Goal: Feedback & Contribution: Contribute content

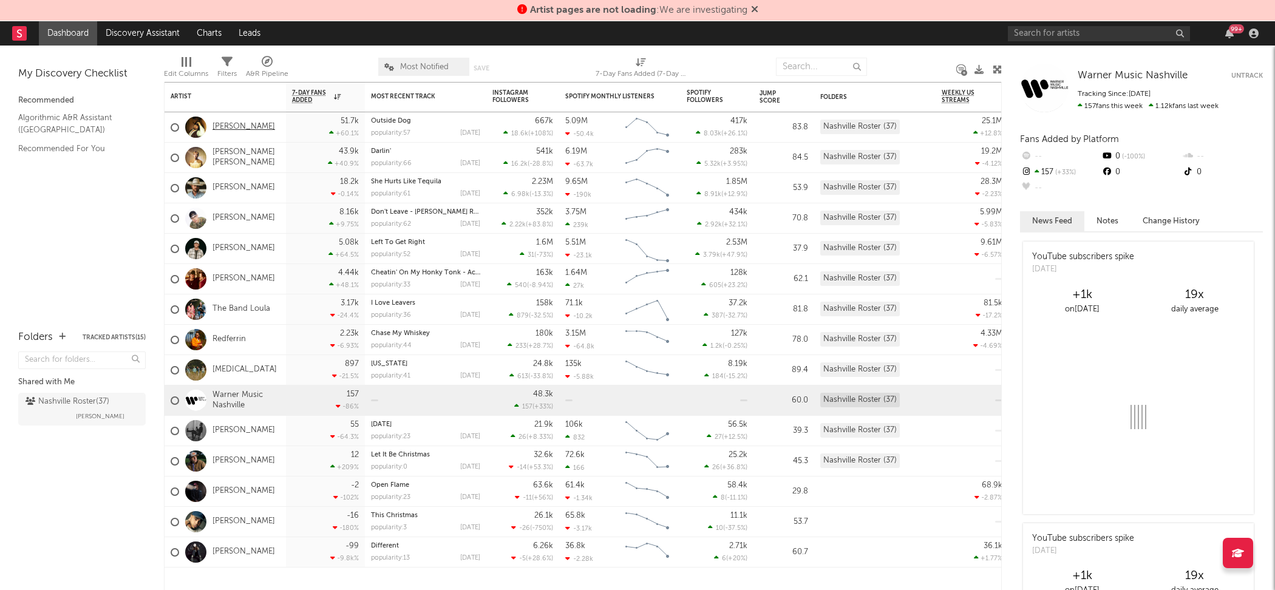
click at [246, 122] on link "[PERSON_NAME]" at bounding box center [244, 127] width 63 height 10
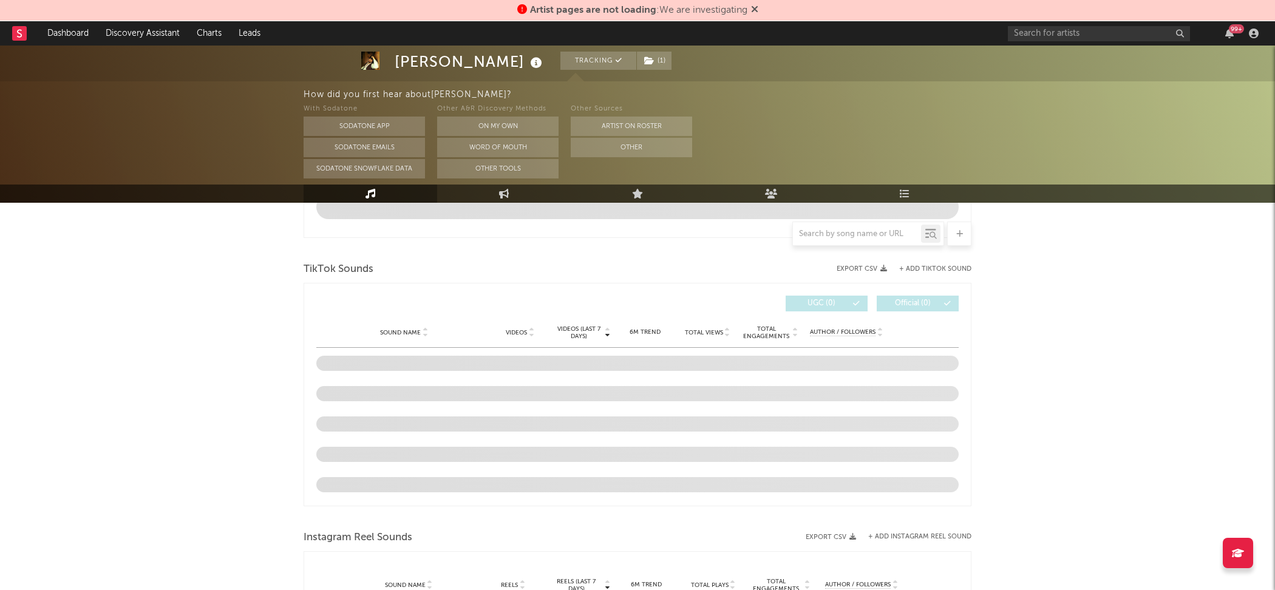
select select "6m"
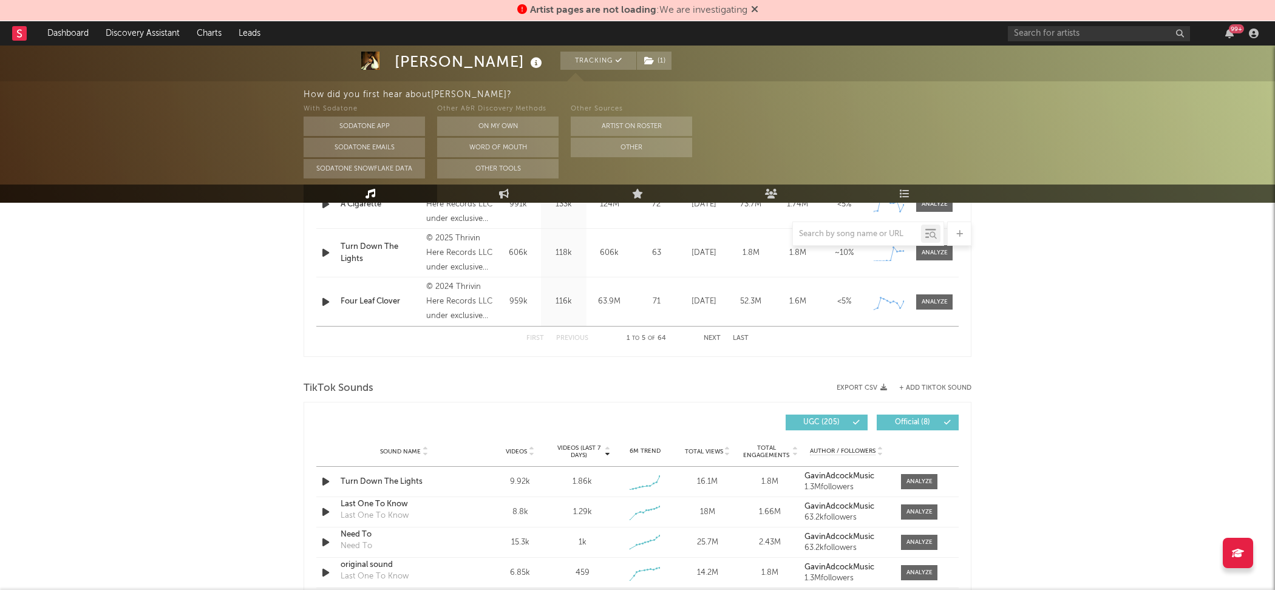
scroll to position [735, 0]
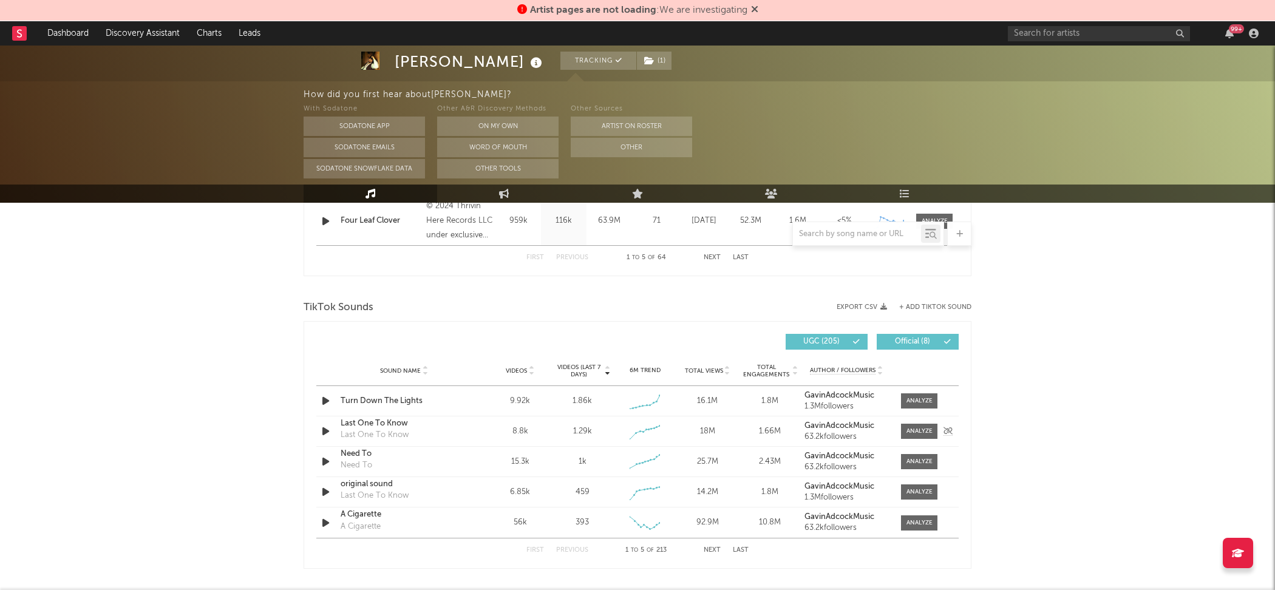
click at [363, 423] on div "Last One To Know" at bounding box center [404, 424] width 127 height 12
drag, startPoint x: 906, startPoint y: 432, endPoint x: 977, endPoint y: 440, distance: 71.6
click at [977, 440] on div "[PERSON_NAME] Tracking ( 1 ) [GEOGRAPHIC_DATA] | Country Edit Tracking ( 1 ) Em…" at bounding box center [637, 283] width 1275 height 1944
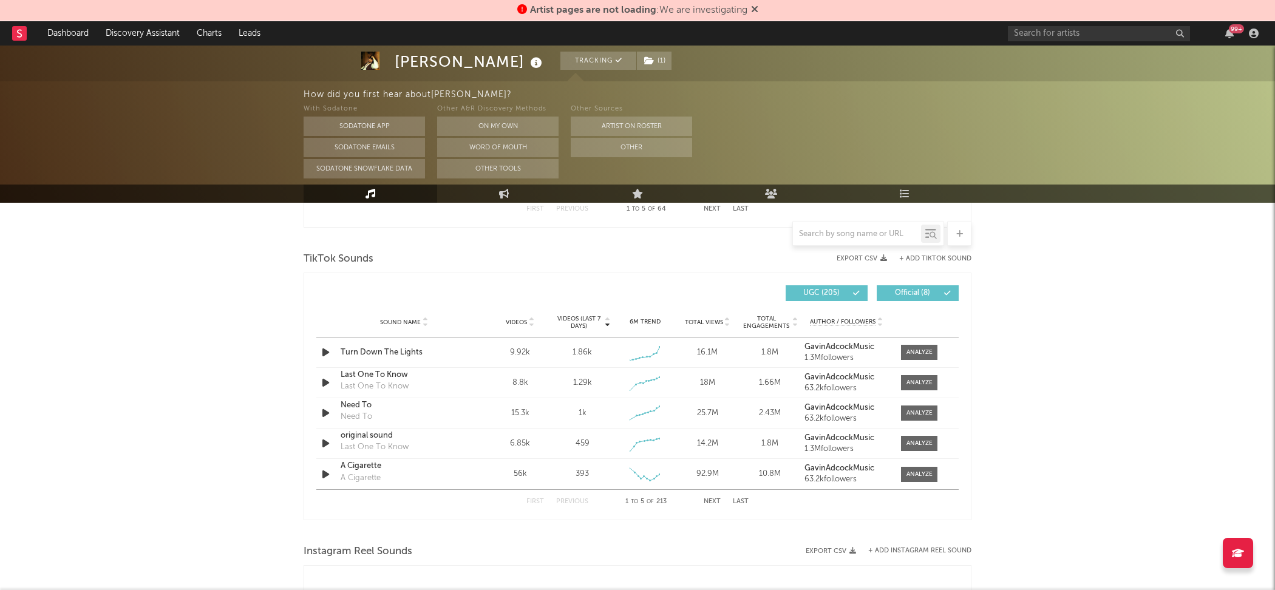
scroll to position [795, 0]
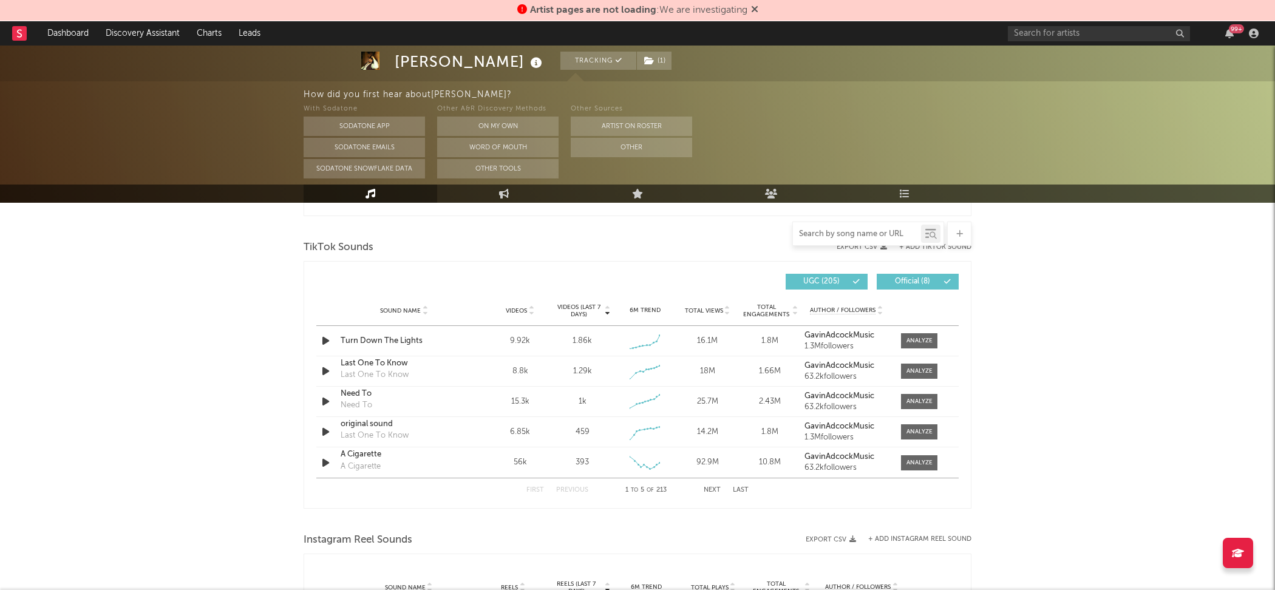
click at [864, 234] on input "text" at bounding box center [857, 235] width 128 height 10
type input "last one"
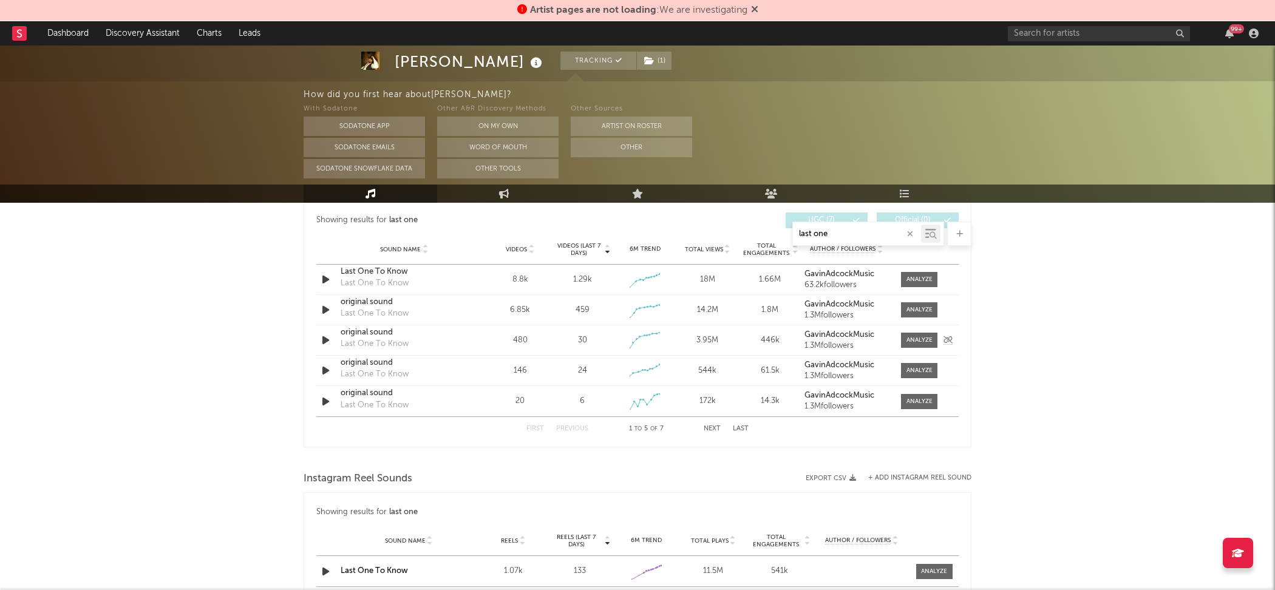
scroll to position [705, 0]
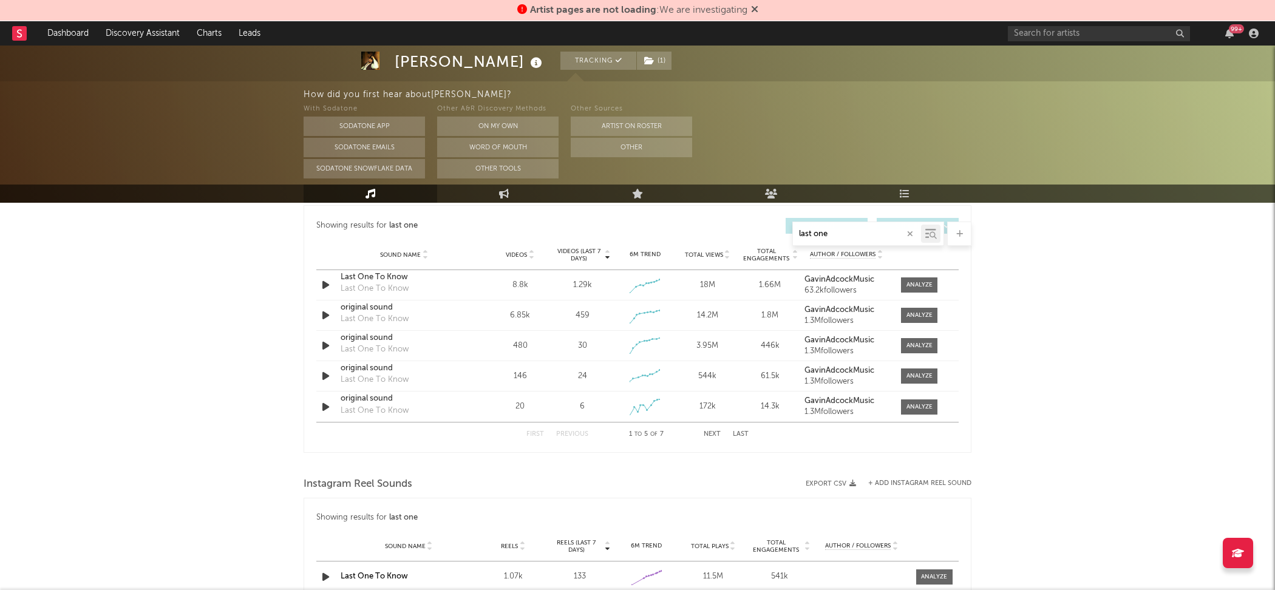
click at [912, 236] on icon "button" at bounding box center [910, 234] width 6 height 8
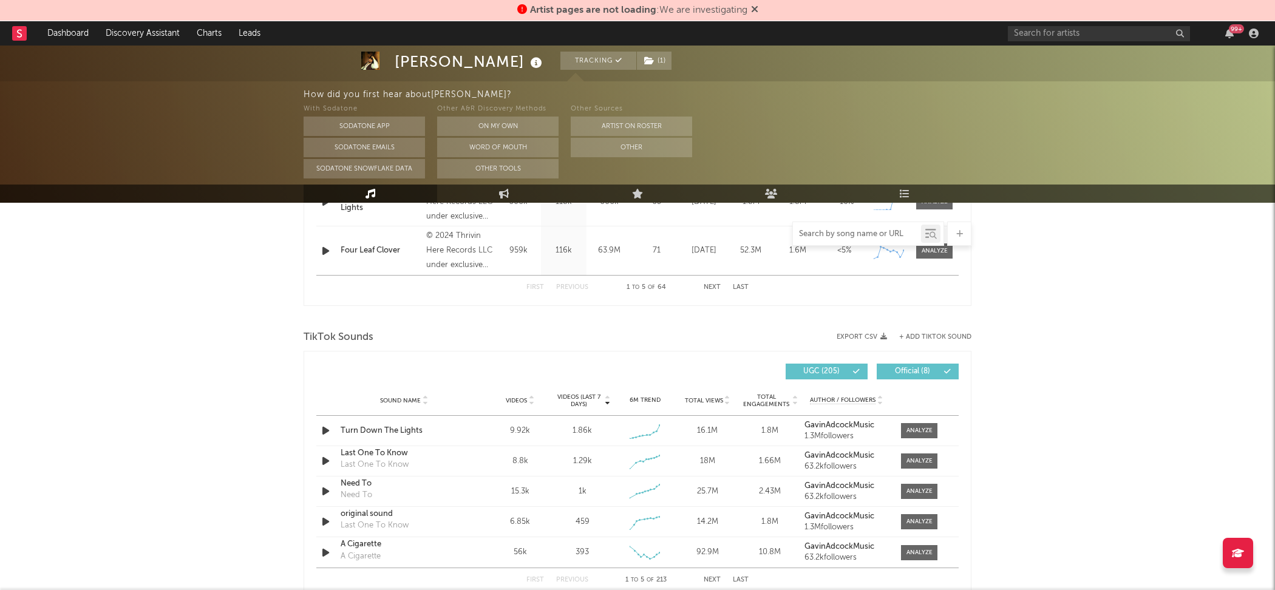
scroll to position [758, 0]
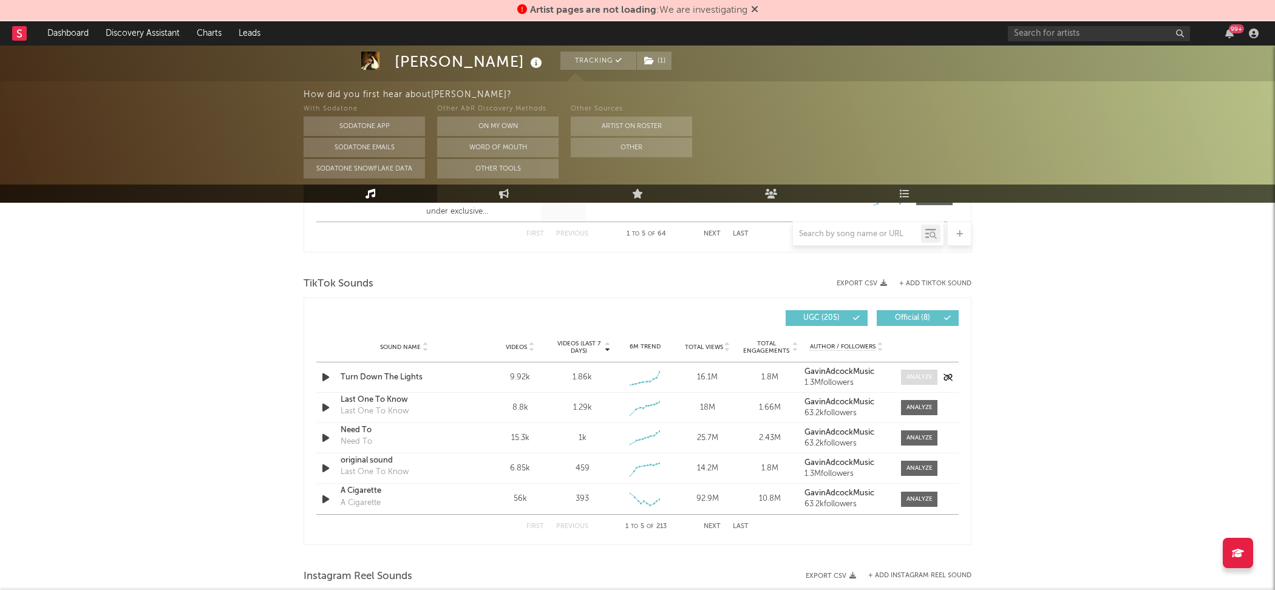
click at [905, 377] on span at bounding box center [919, 377] width 36 height 15
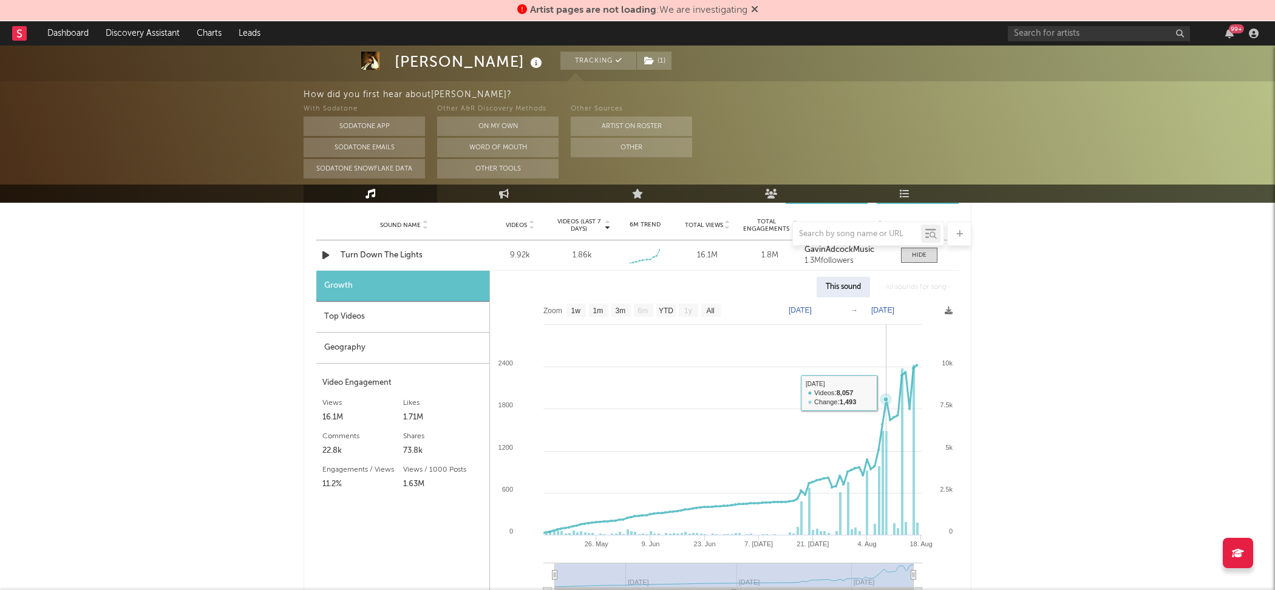
scroll to position [800, 0]
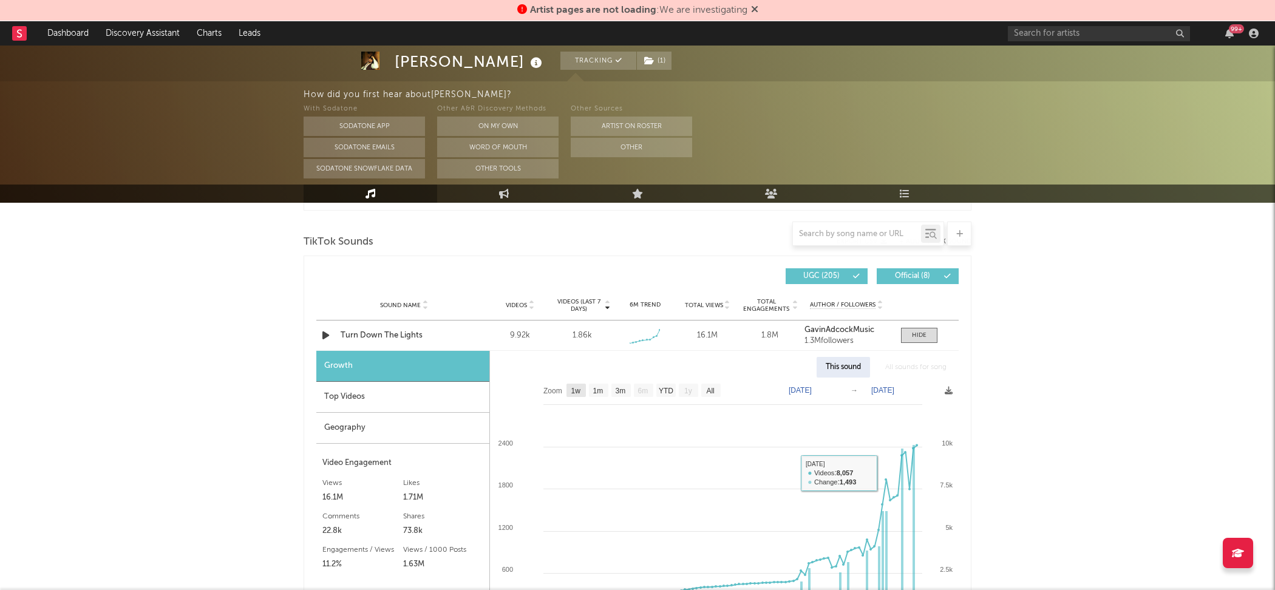
click at [579, 390] on text "1w" at bounding box center [576, 391] width 10 height 9
select select "1w"
type input "[DATE]"
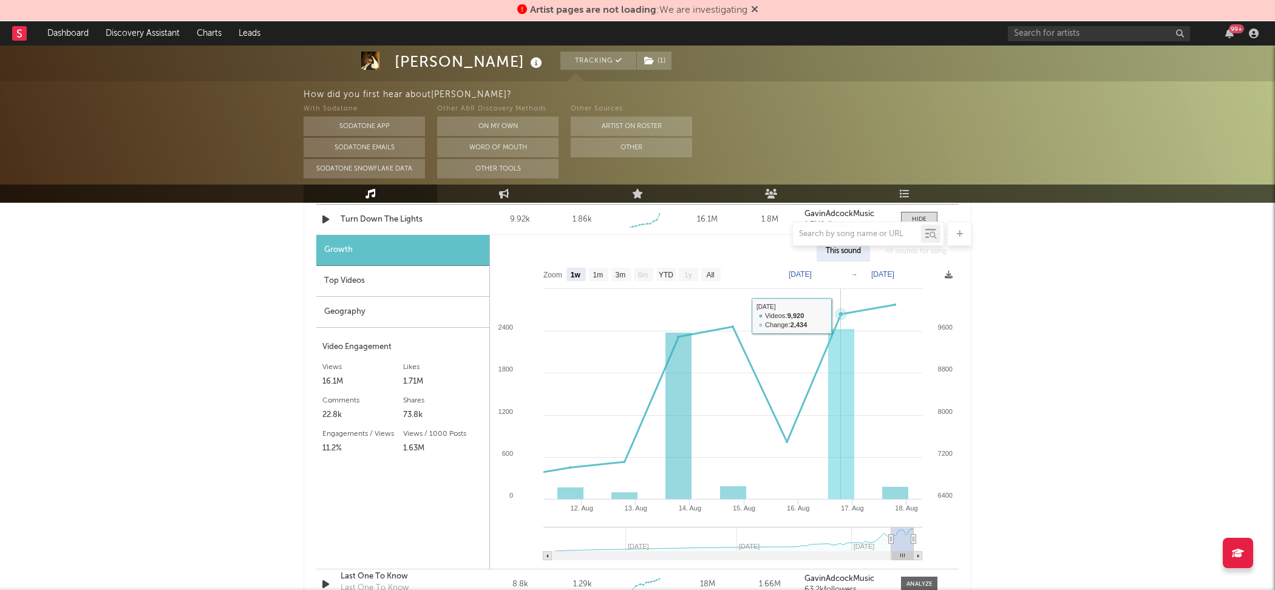
scroll to position [920, 0]
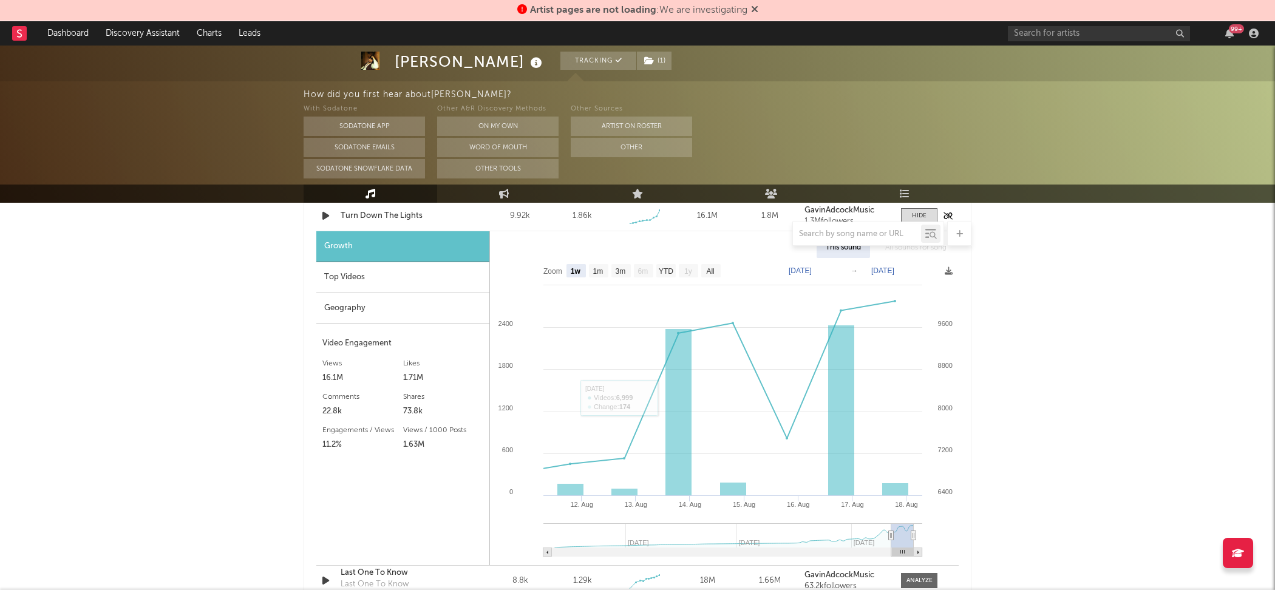
click at [403, 211] on div "Turn Down The Lights" at bounding box center [404, 216] width 127 height 12
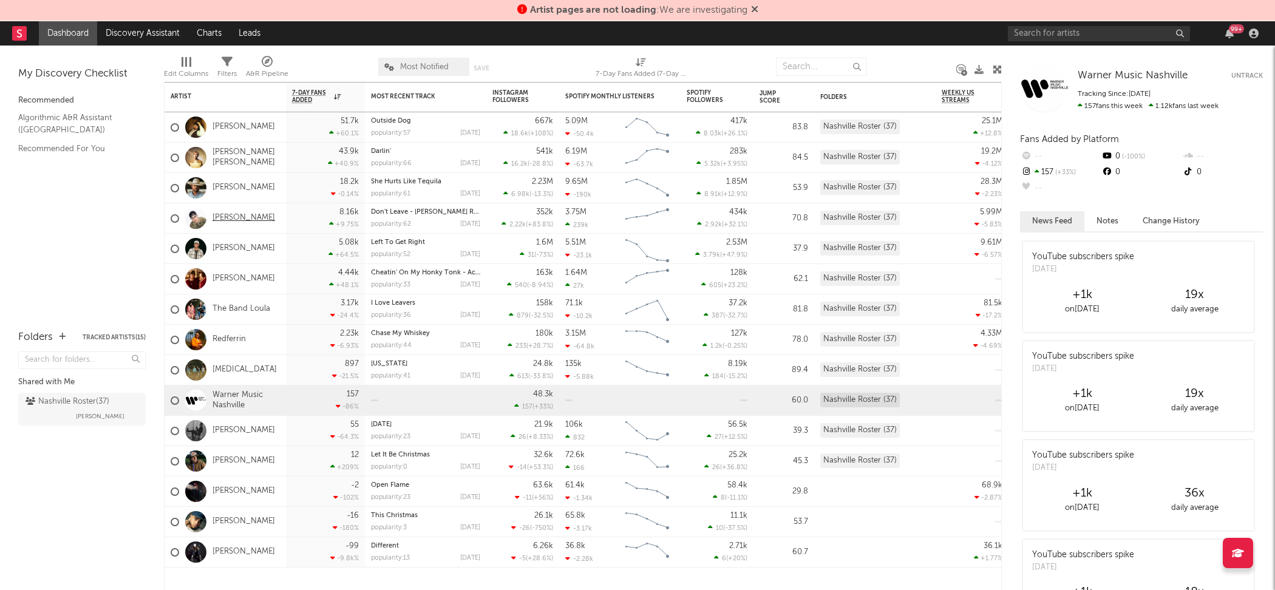
click at [254, 215] on link "[PERSON_NAME]" at bounding box center [244, 218] width 63 height 10
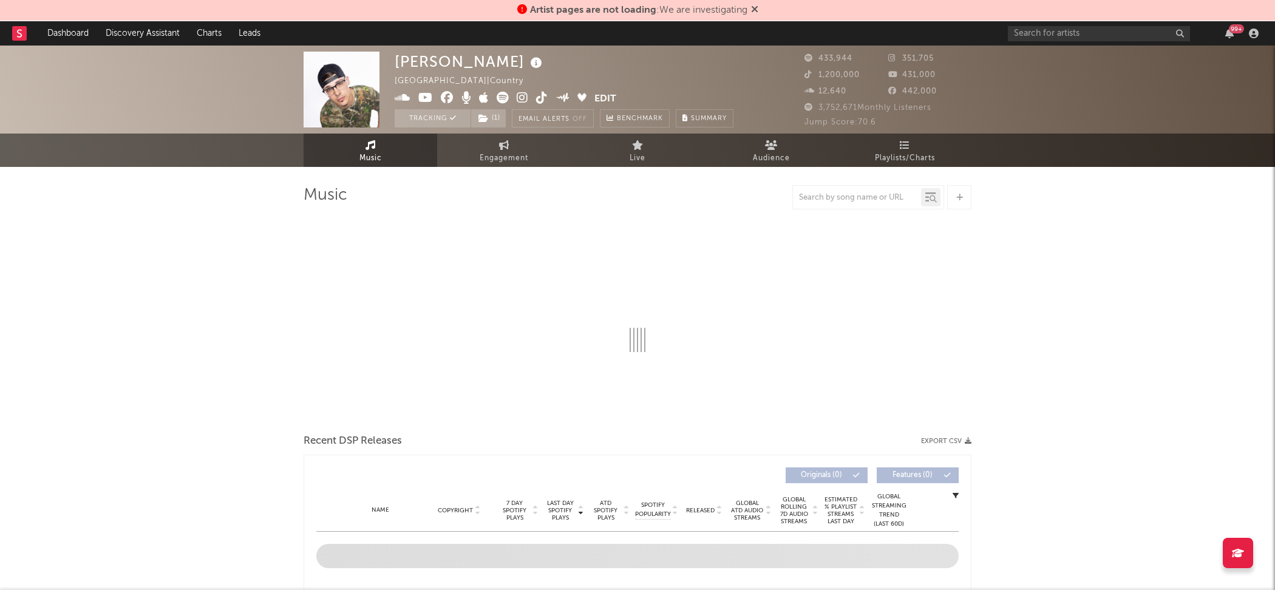
select select "6m"
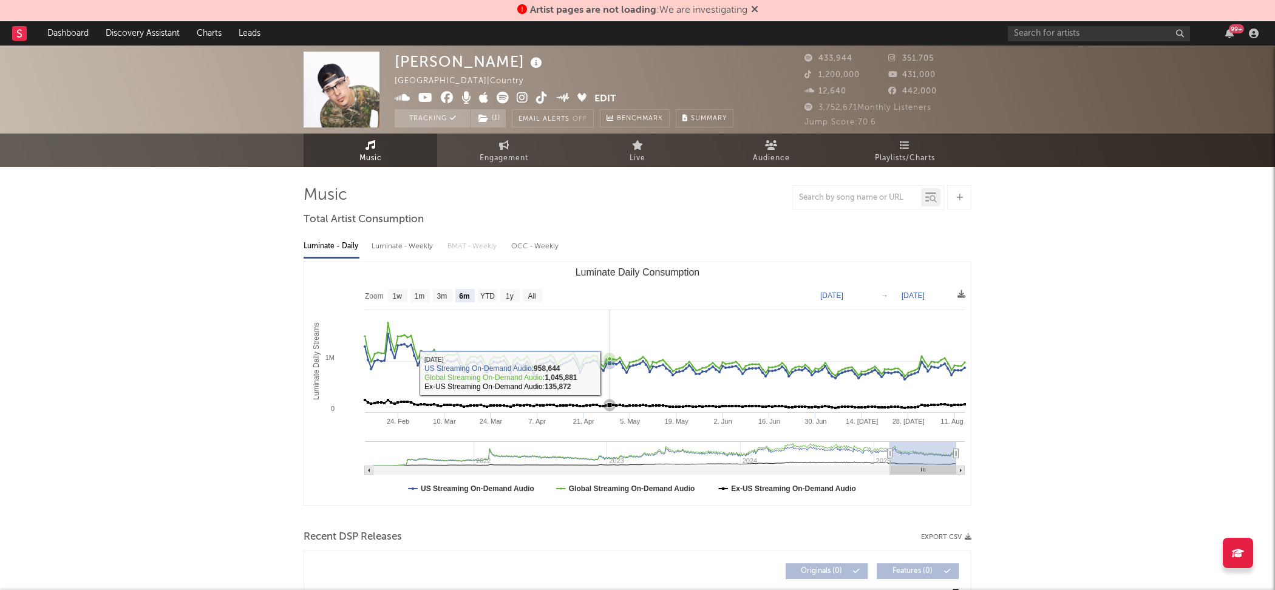
select select "6m"
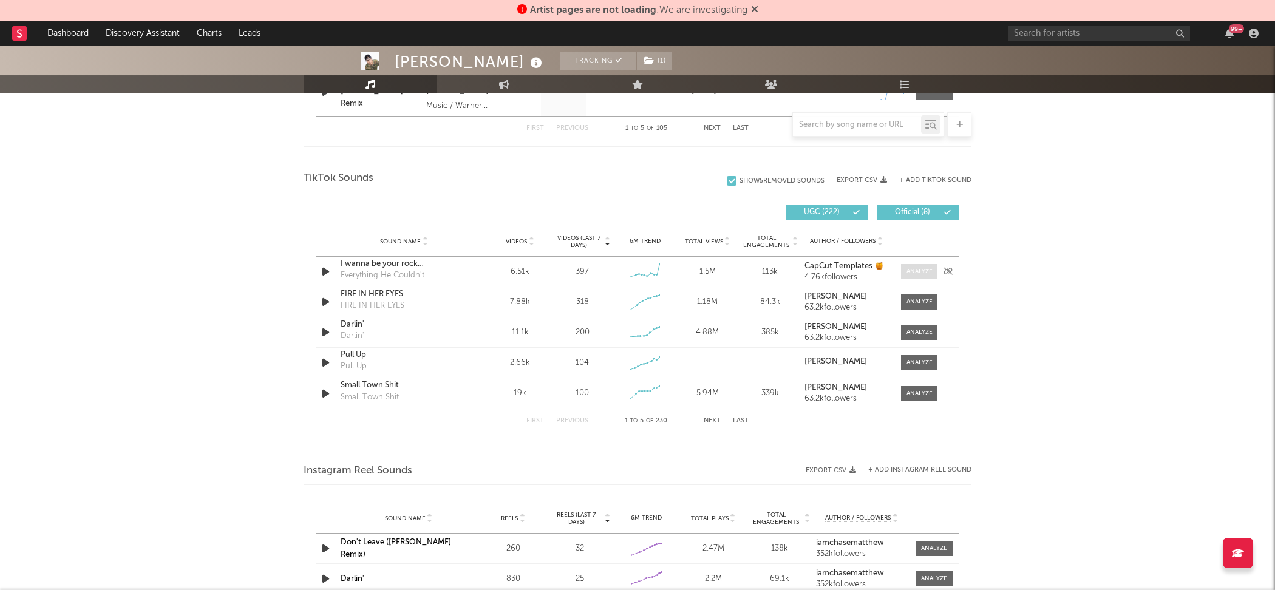
scroll to position [740, 0]
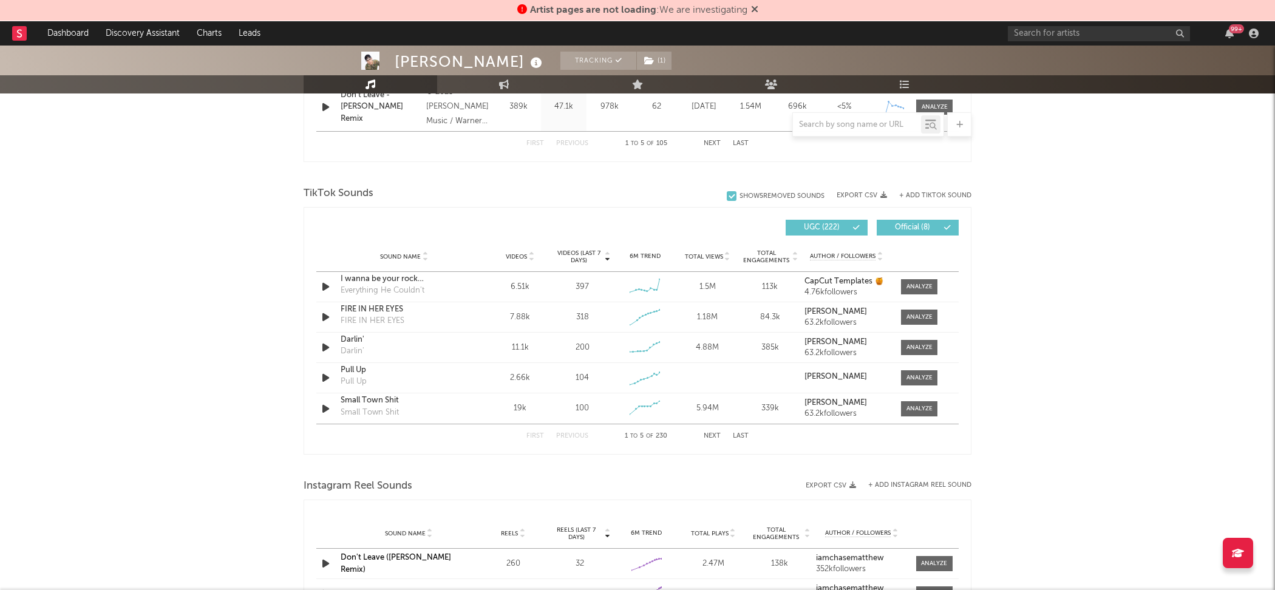
click at [908, 194] on button "+ Add TikTok Sound" at bounding box center [935, 196] width 72 height 7
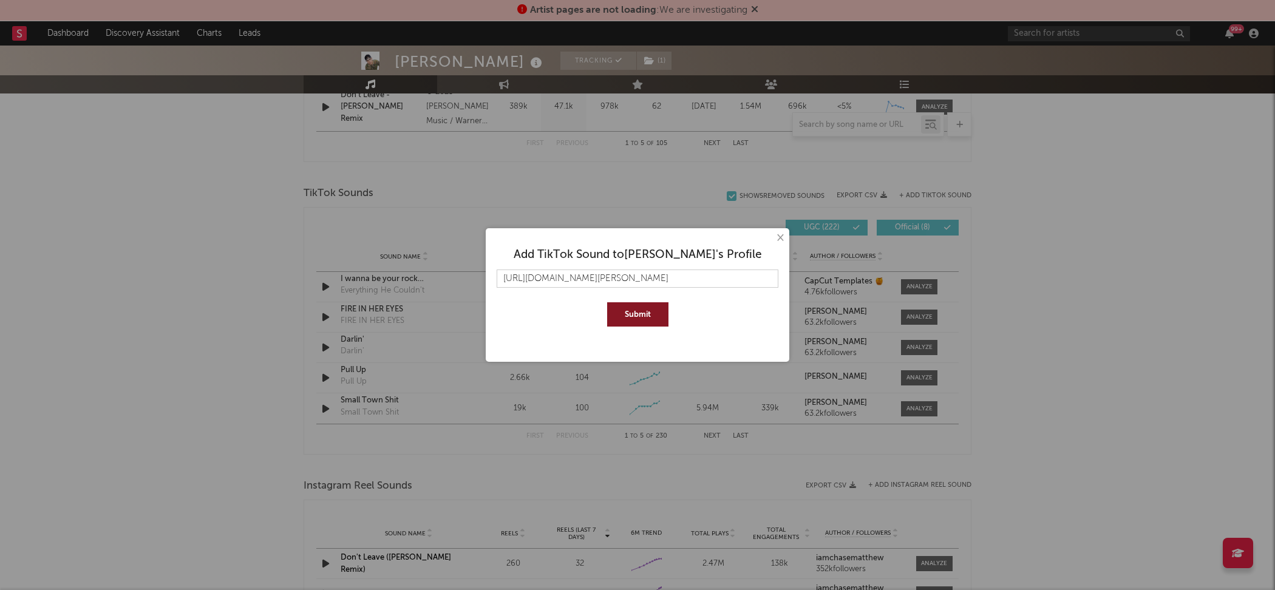
scroll to position [0, 114]
type input "[URL][DOMAIN_NAME][PERSON_NAME]"
click at [607, 302] on button "Submit" at bounding box center [637, 314] width 61 height 24
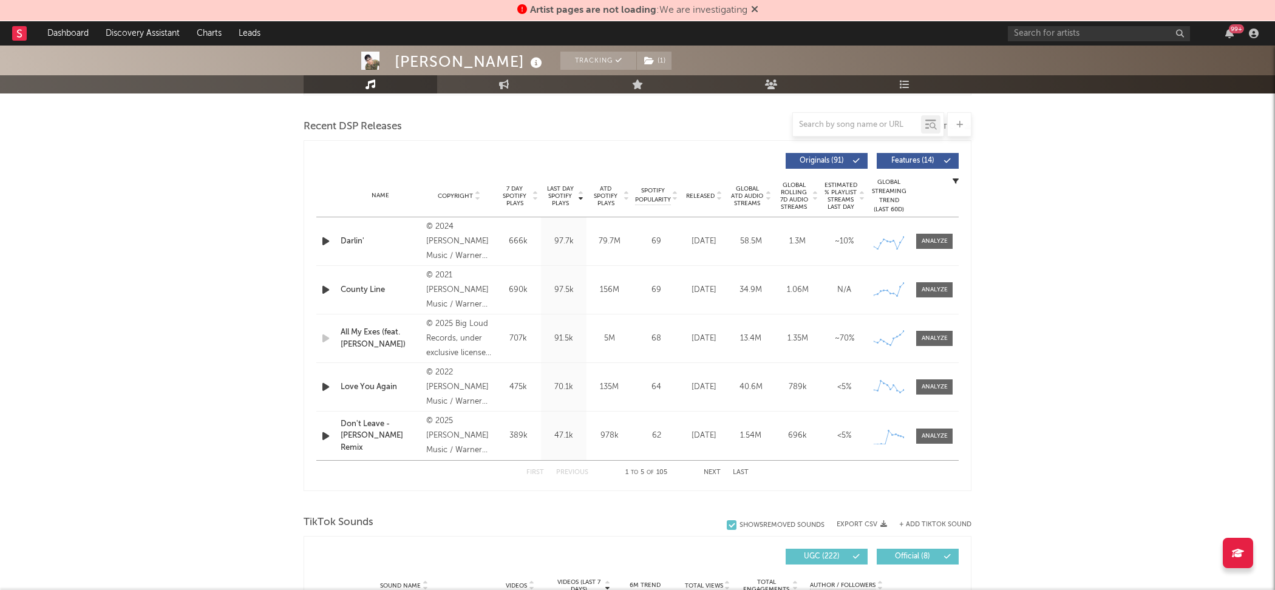
scroll to position [299, 0]
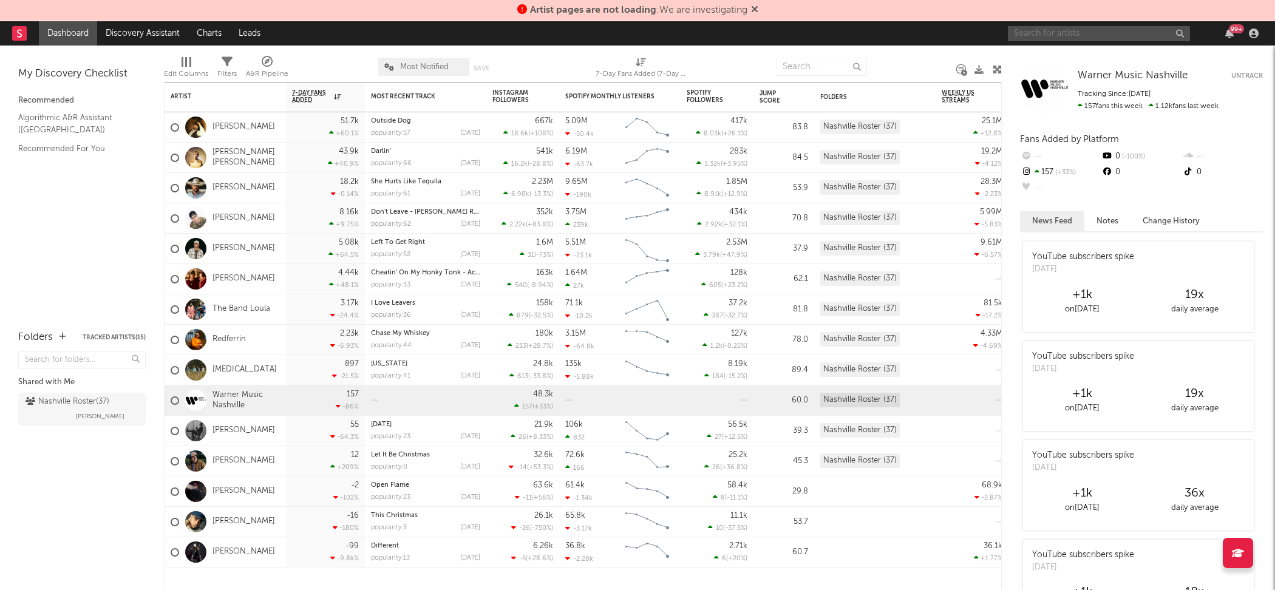
click at [1071, 32] on input "text" at bounding box center [1099, 33] width 182 height 15
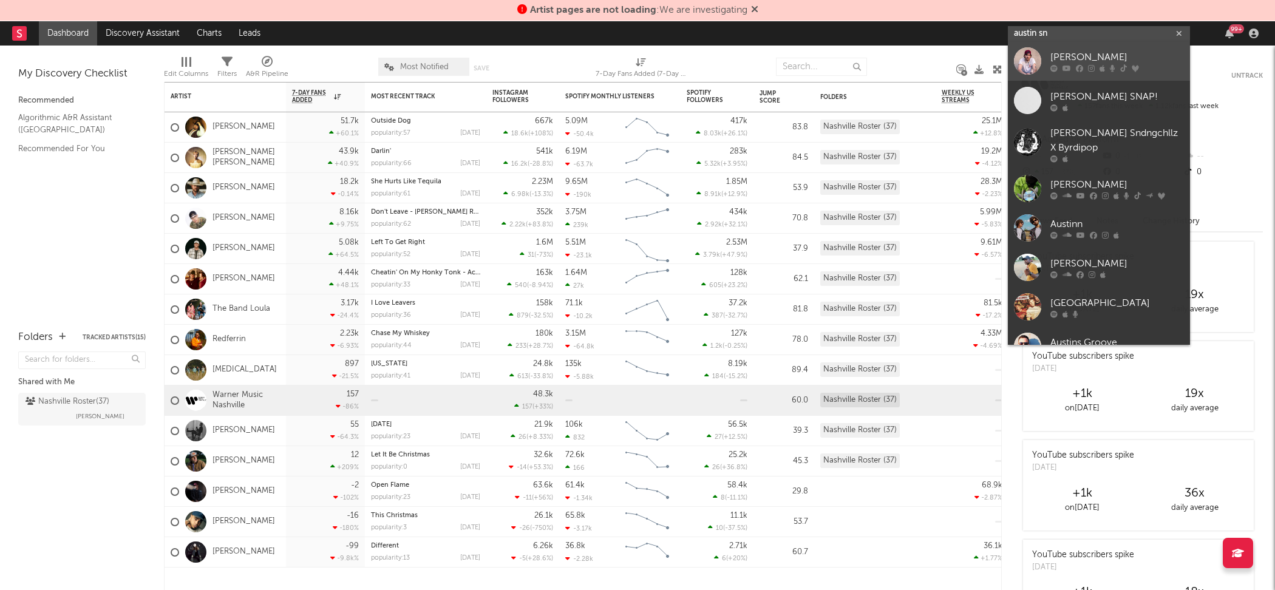
type input "austin sn"
click at [1084, 60] on div "[PERSON_NAME]" at bounding box center [1118, 57] width 134 height 15
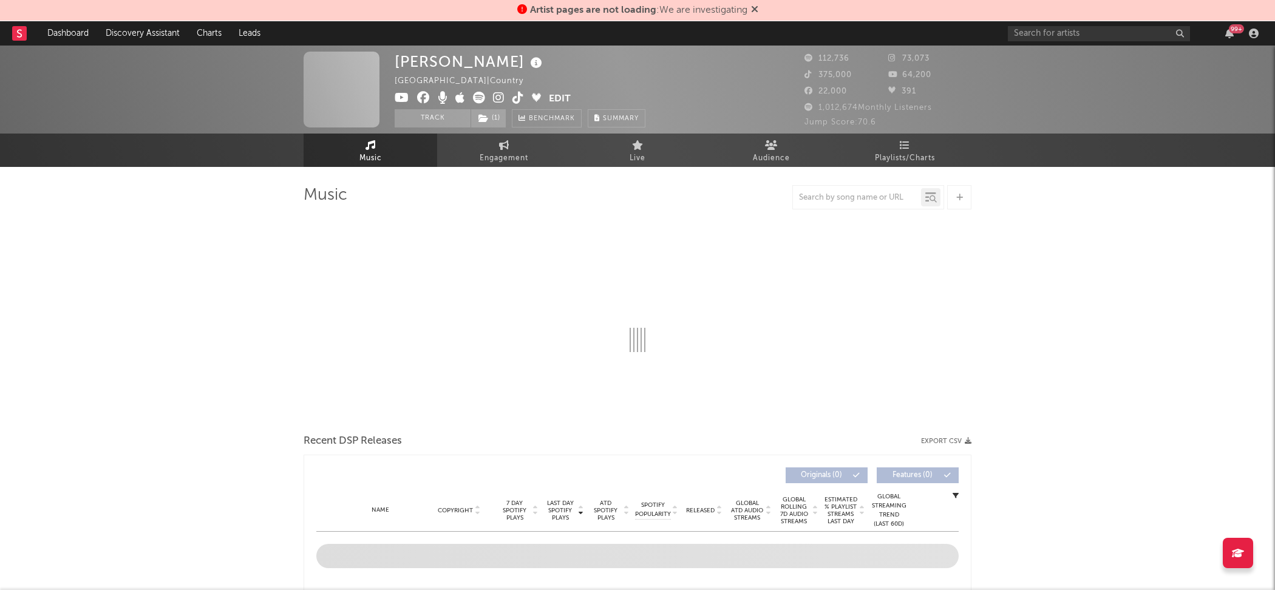
select select "6m"
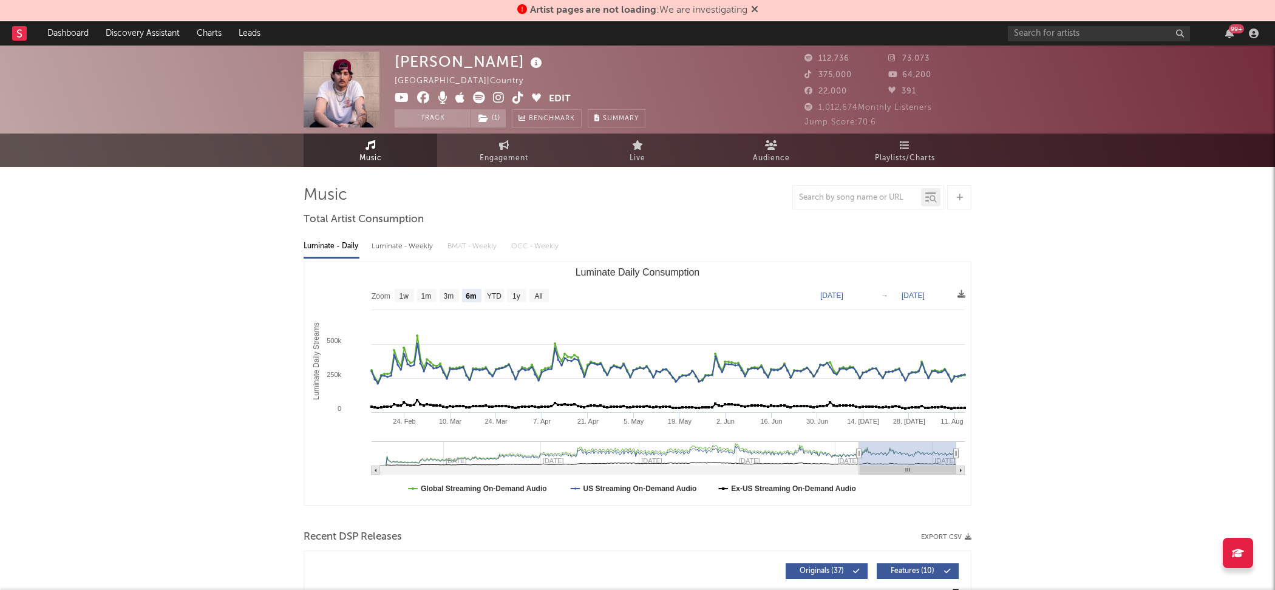
select select "6m"
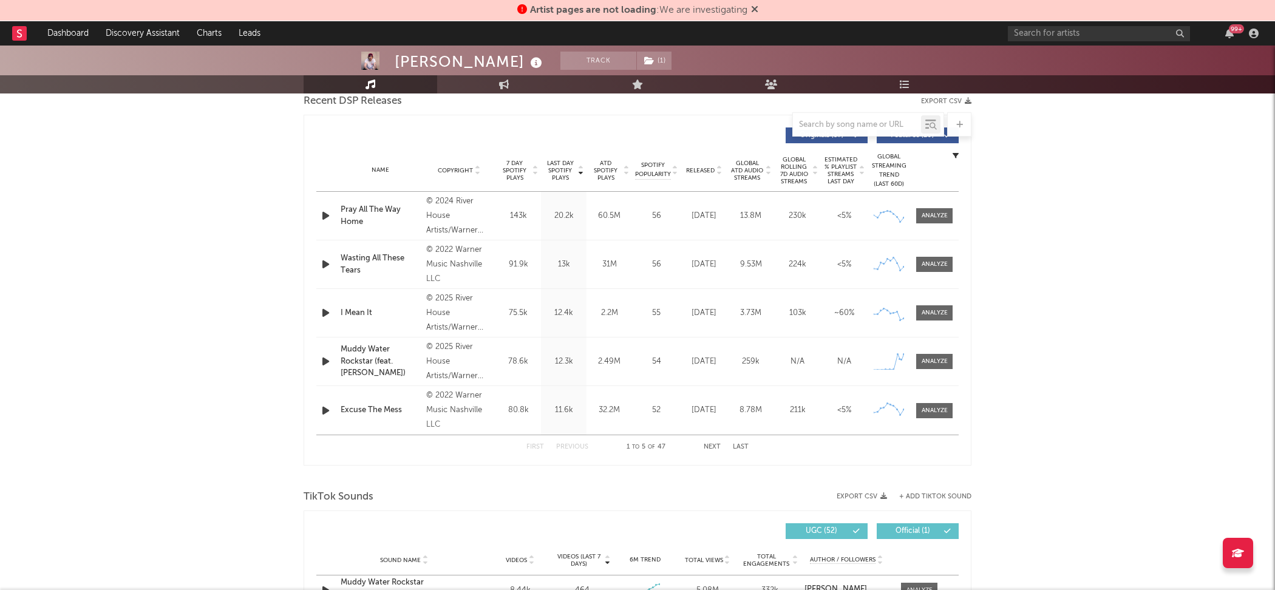
scroll to position [629, 0]
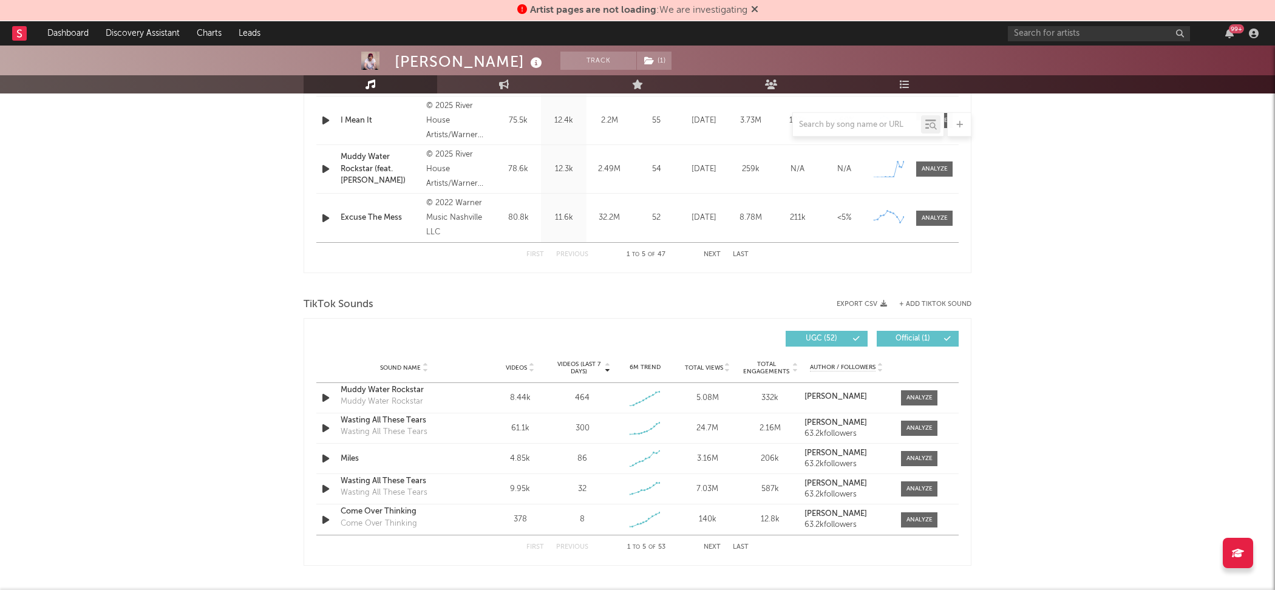
click at [711, 545] on button "Next" at bounding box center [712, 547] width 17 height 7
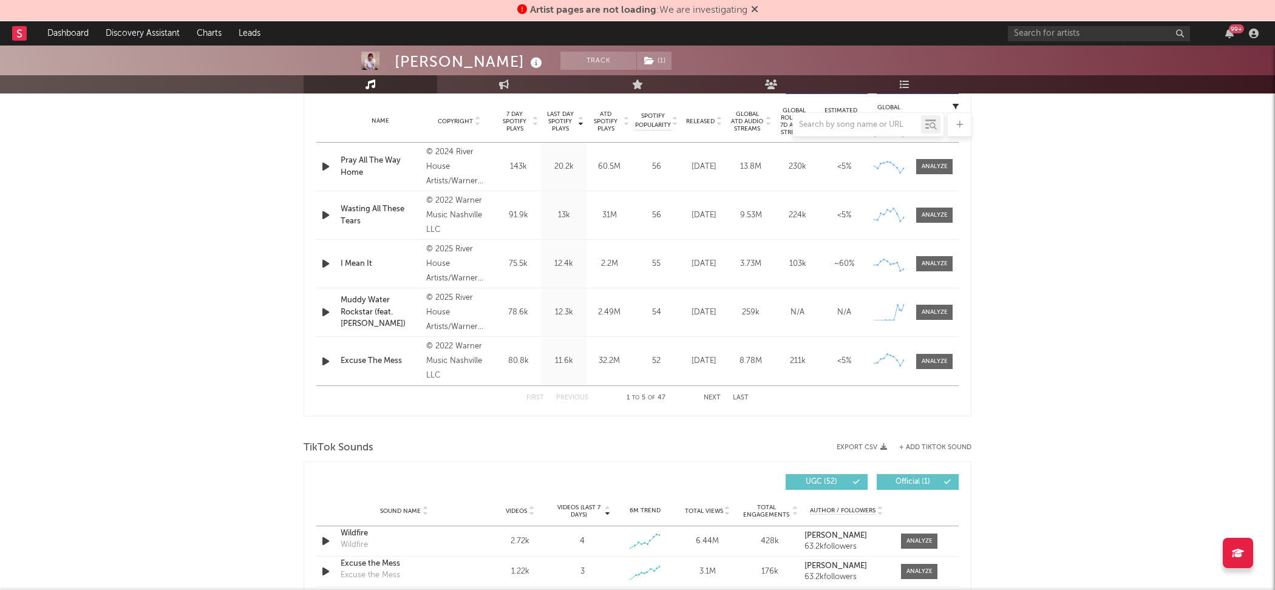
scroll to position [630, 0]
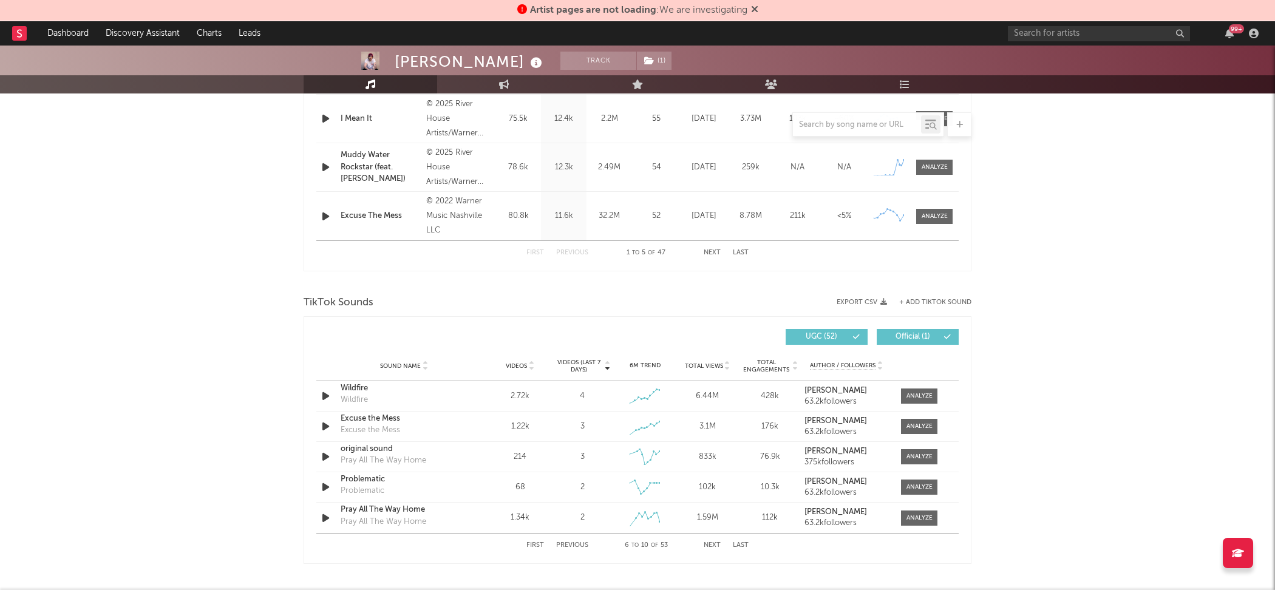
click at [936, 295] on div "TikTok Sounds" at bounding box center [638, 303] width 668 height 21
click at [936, 304] on button "+ Add TikTok Sound" at bounding box center [935, 302] width 72 height 7
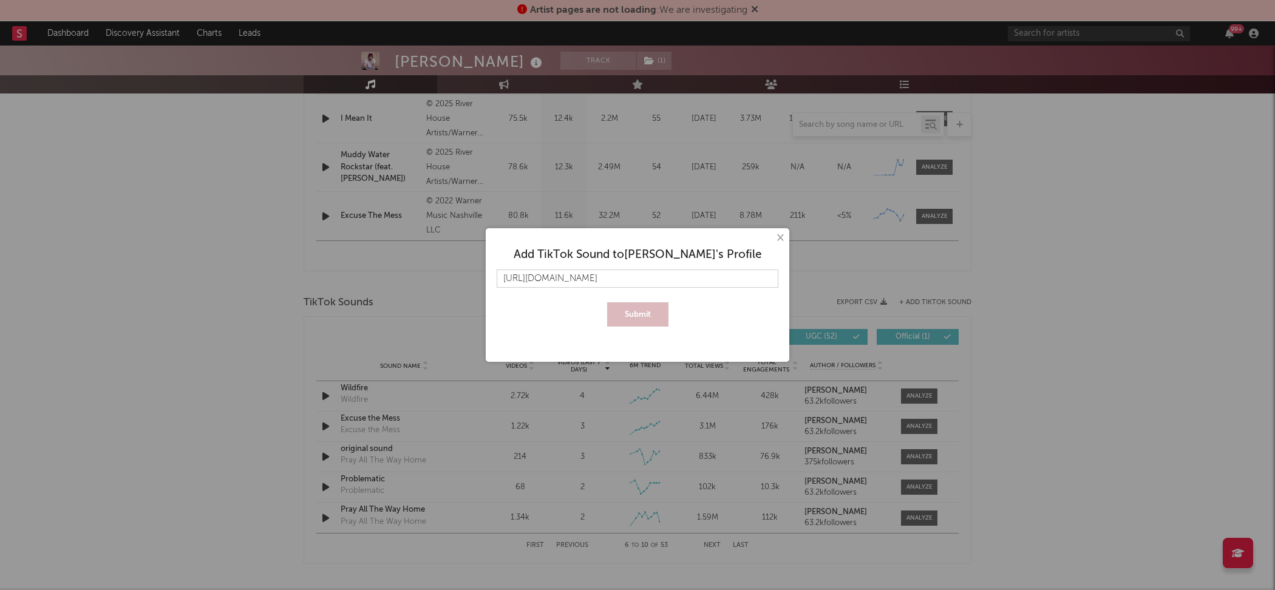
scroll to position [0, 69]
type input "[URL][DOMAIN_NAME]"
click at [607, 302] on button "Submit" at bounding box center [637, 314] width 61 height 24
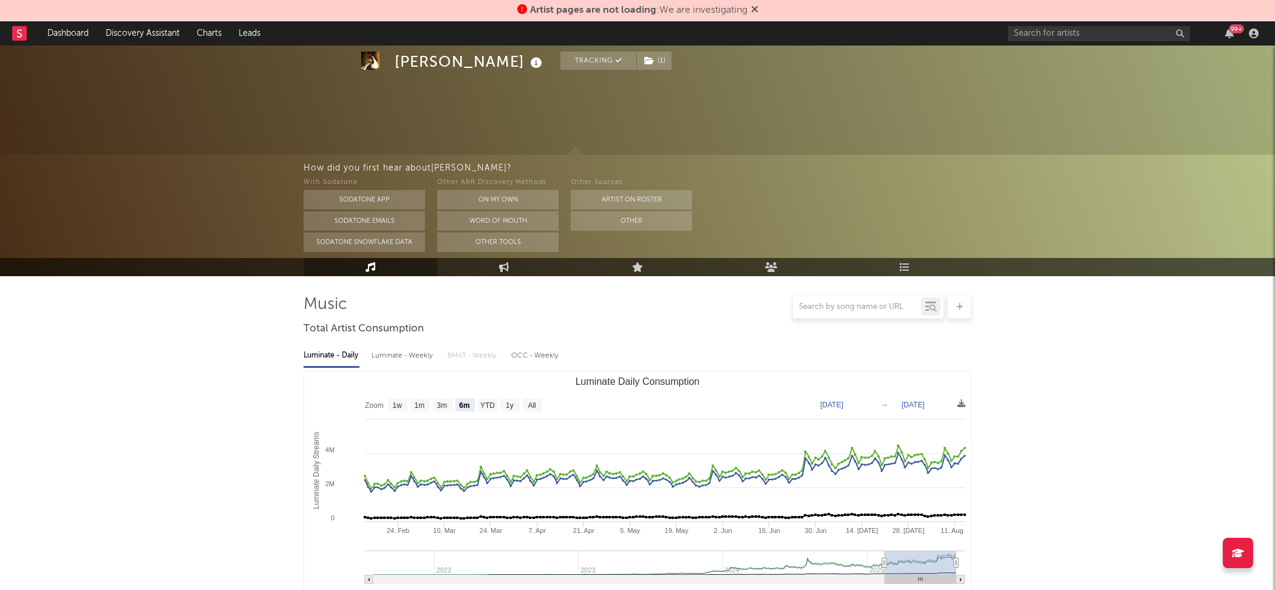
select select "6m"
